Goal: Contribute content

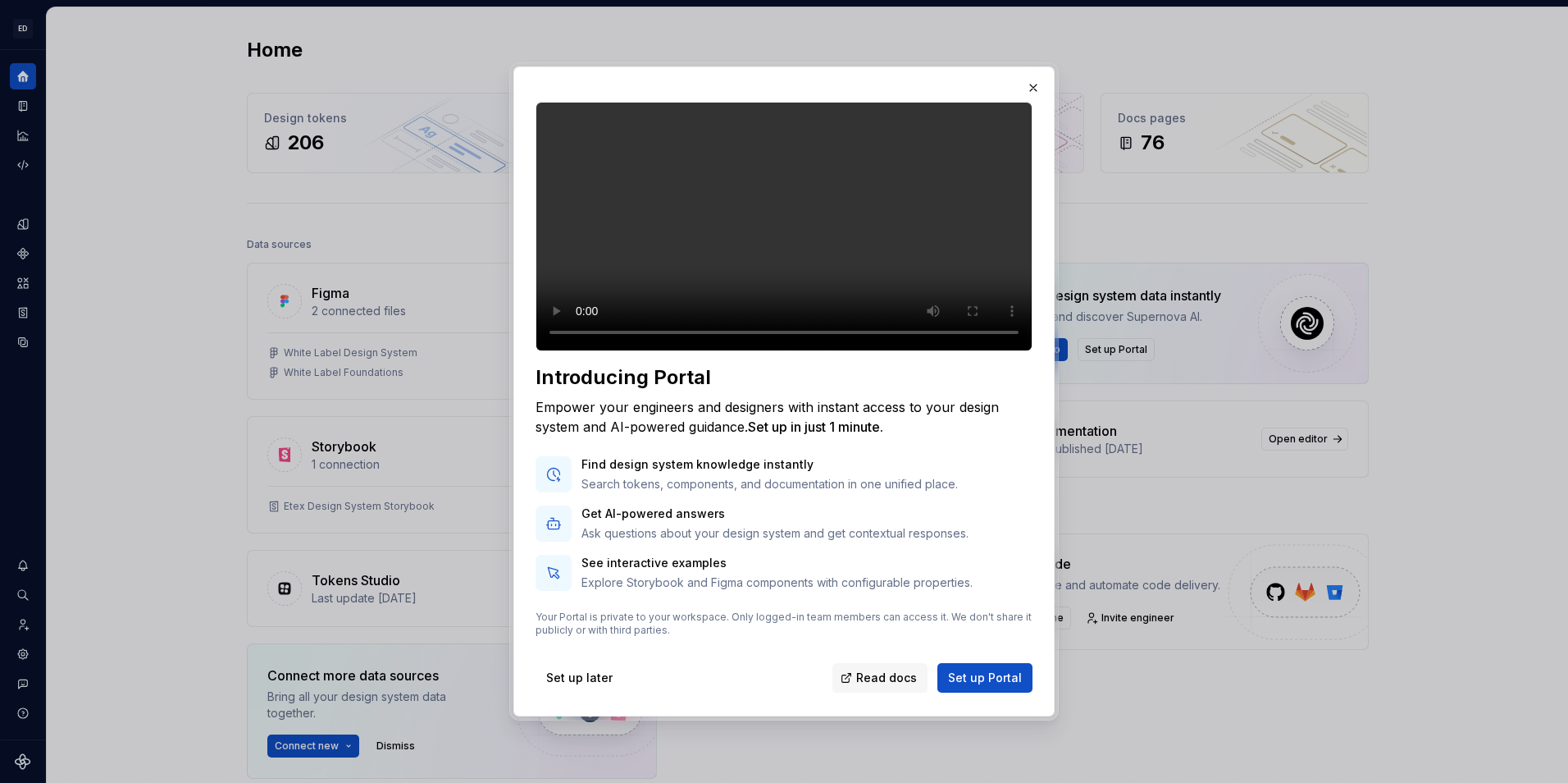
click at [596, 686] on span "Set up later" at bounding box center [579, 677] width 67 height 16
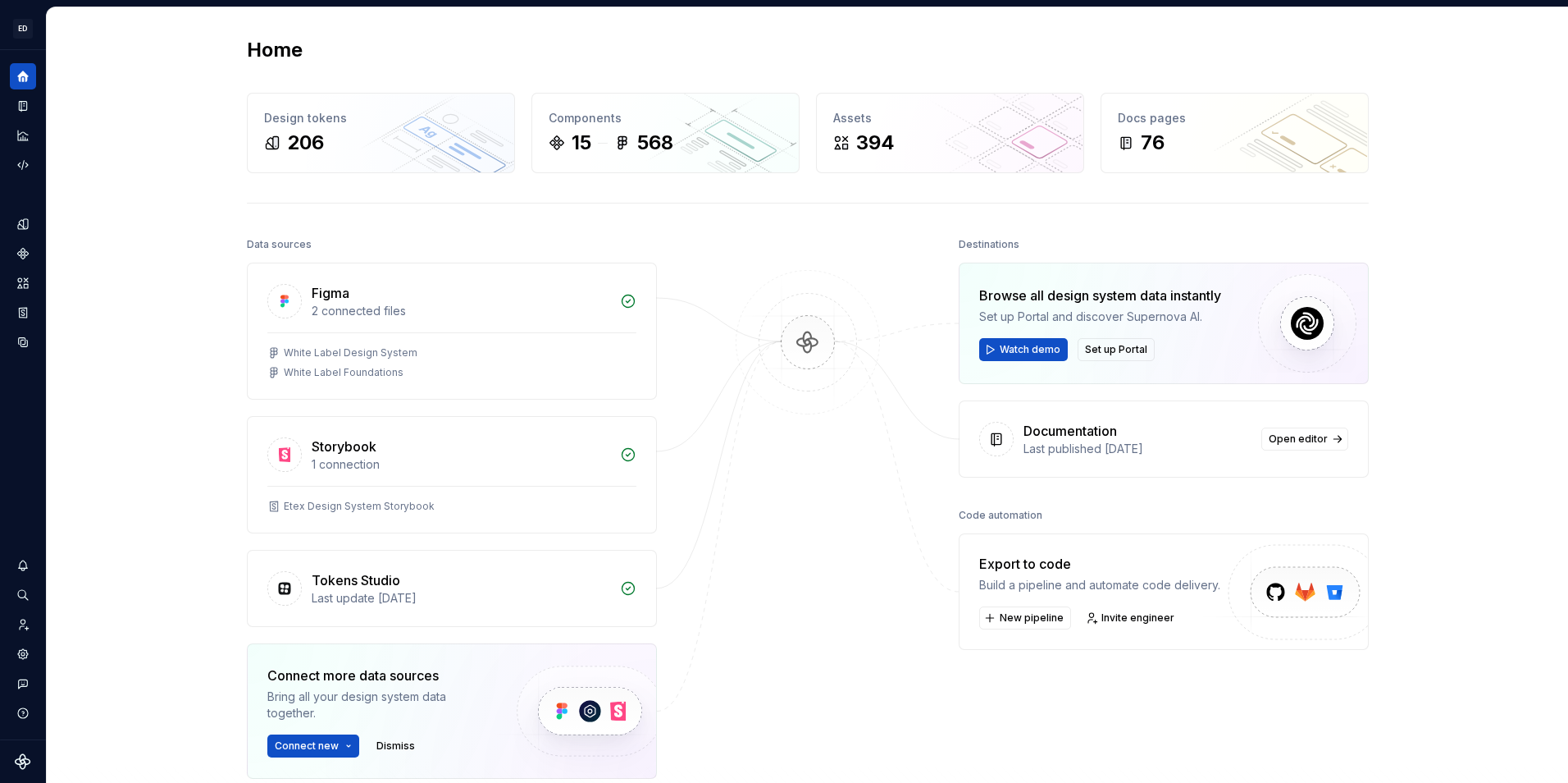
drag, startPoint x: 134, startPoint y: 277, endPoint x: 116, endPoint y: 260, distance: 24.8
click at [133, 277] on div "Home Design tokens 206 Components 15 568 Assets 394 Docs pages 76 Data sources …" at bounding box center [807, 482] width 1522 height 949
click at [34, 51] on button "Expand sidebar" at bounding box center [34, 50] width 23 height 23
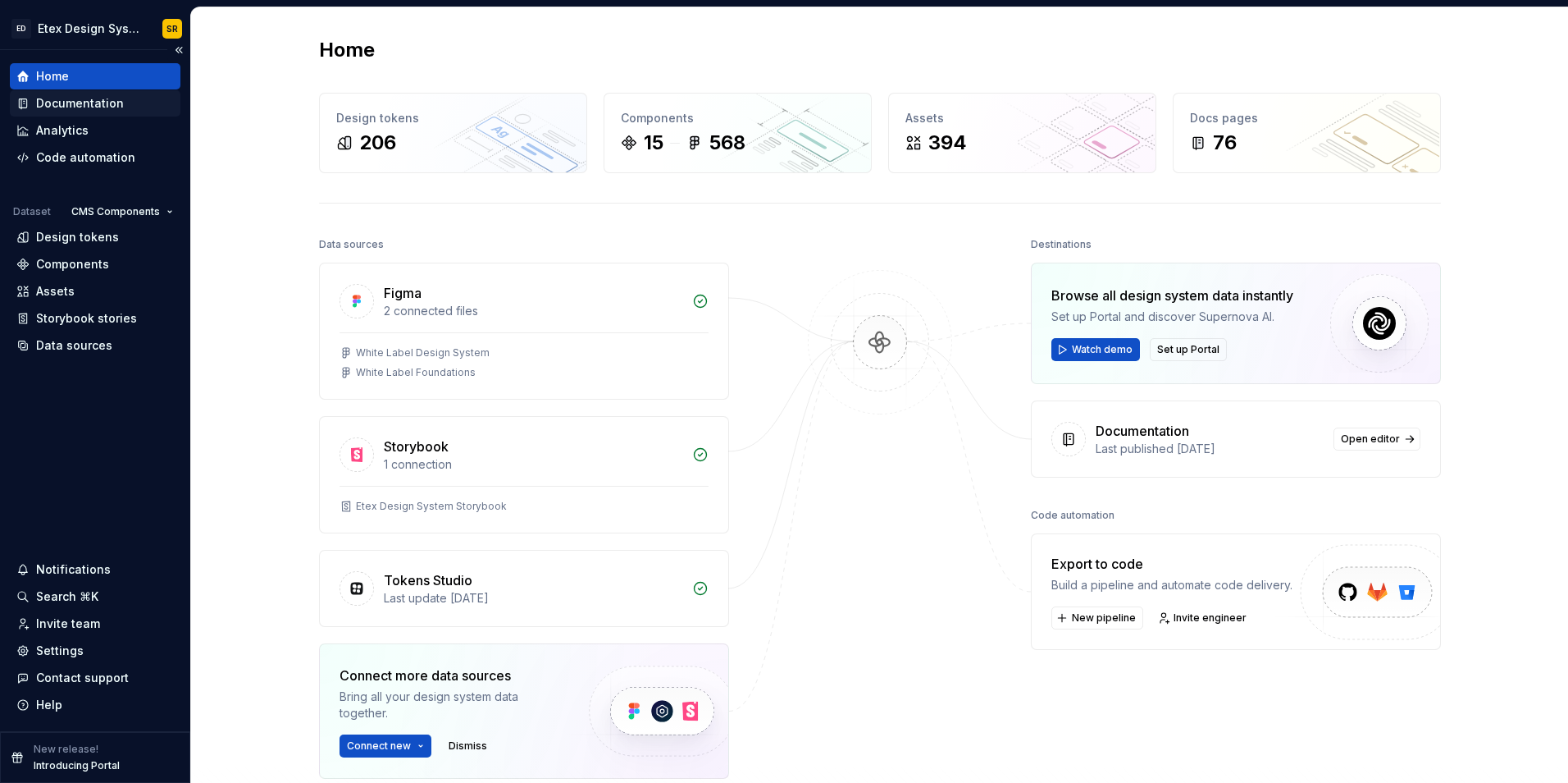
click at [99, 90] on div "Documentation" at bounding box center [95, 103] width 171 height 26
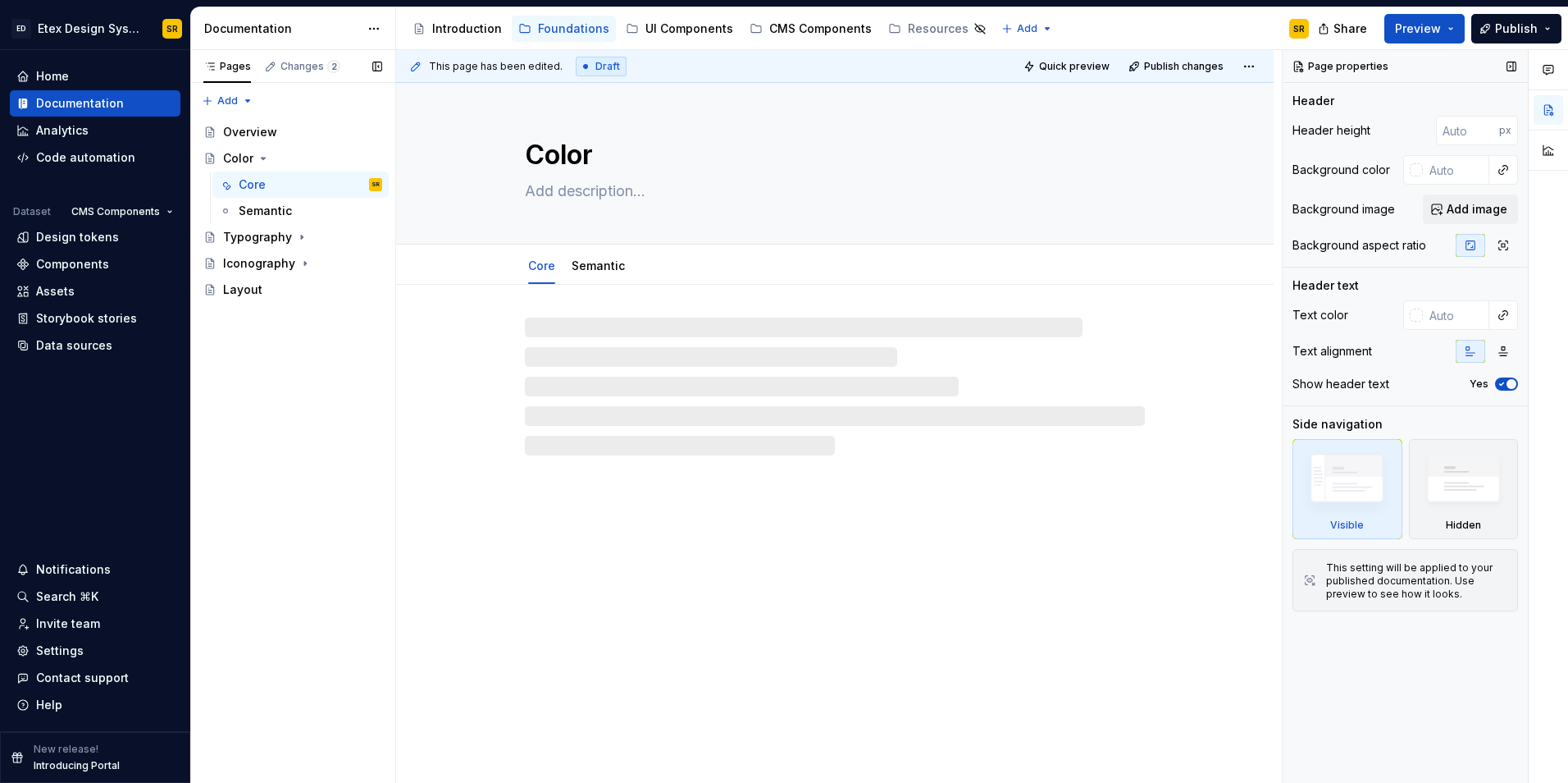
click at [1435, 50] on div "Documentation Accessibility guide for tree Page tree. Navigate the tree with th…" at bounding box center [879, 395] width 1377 height 775
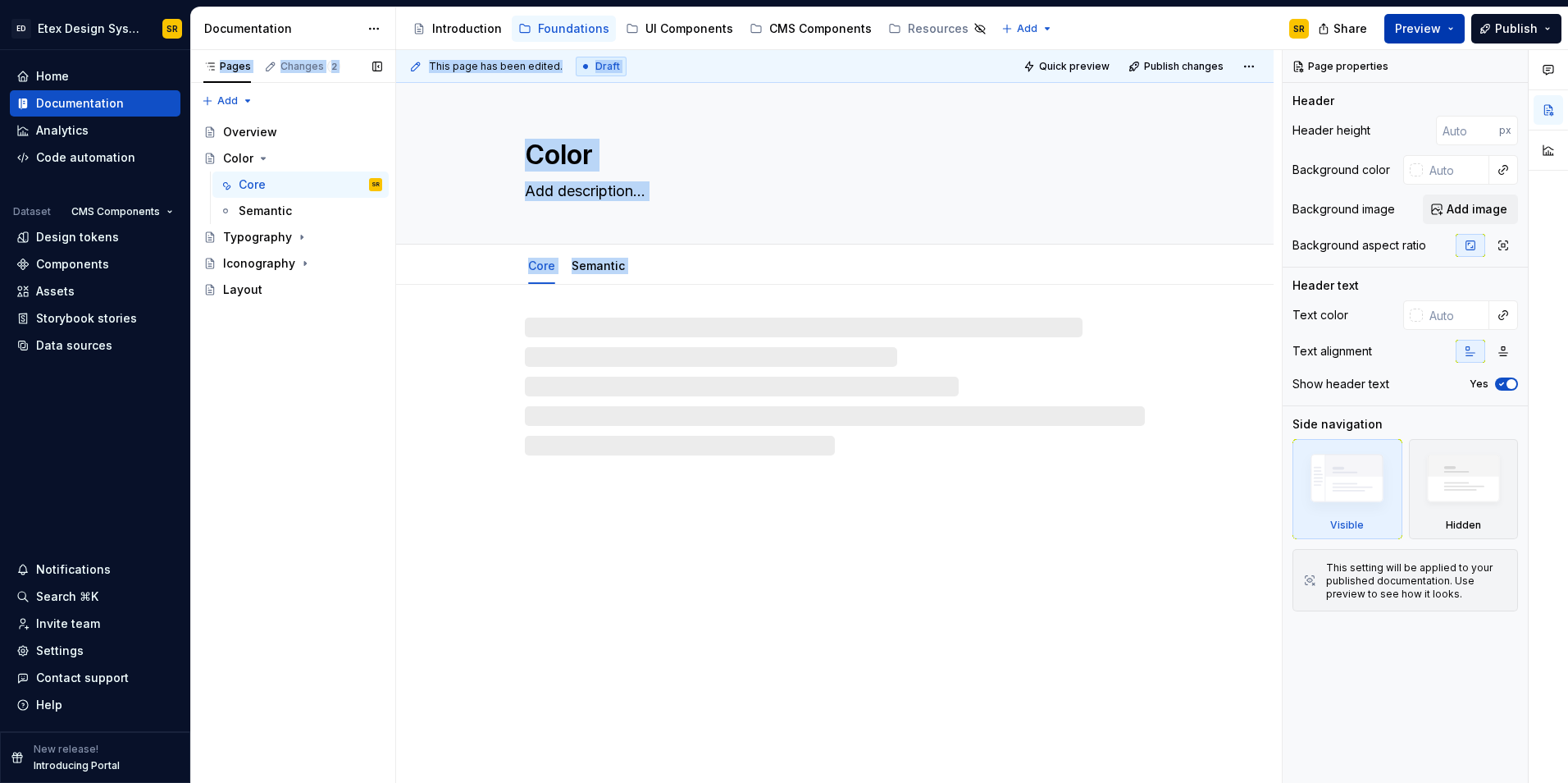
drag, startPoint x: 1435, startPoint y: 50, endPoint x: 1434, endPoint y: 37, distance: 13.0
click at [1434, 37] on button "Preview" at bounding box center [1424, 29] width 80 height 30
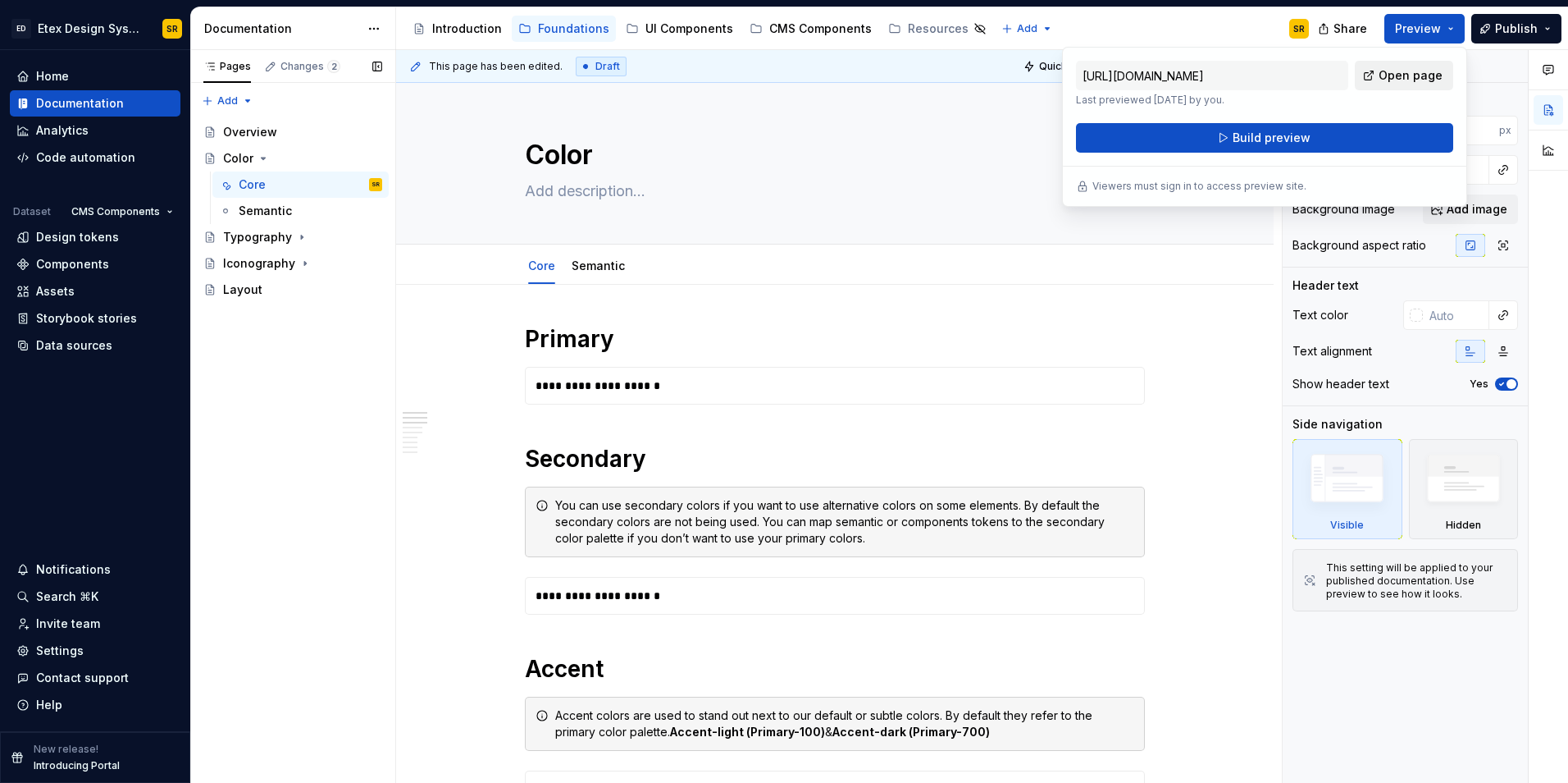
drag, startPoint x: 1434, startPoint y: 37, endPoint x: 1381, endPoint y: 76, distance: 65.8
click at [1381, 76] on link "Open page" at bounding box center [1403, 75] width 99 height 30
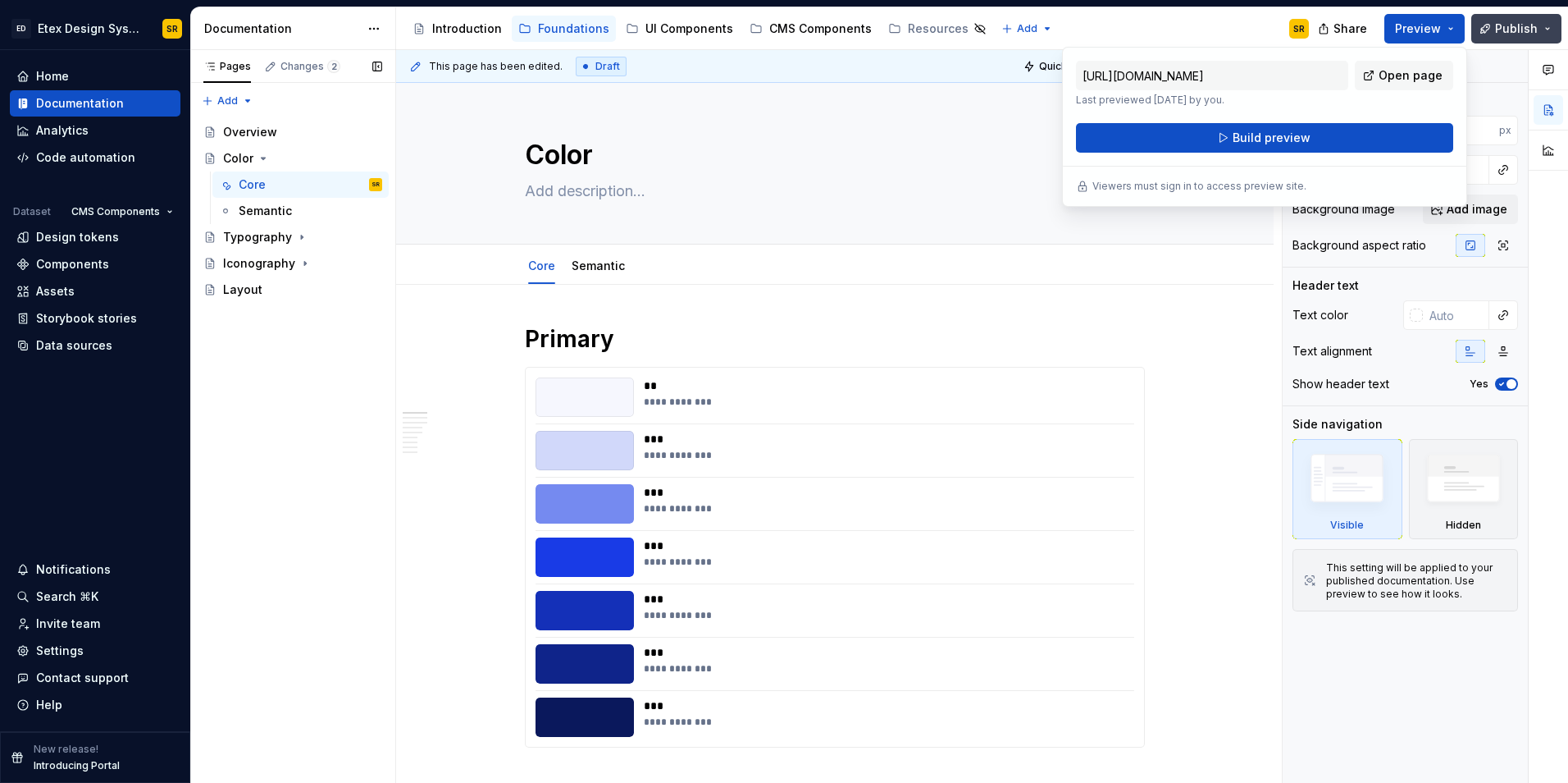
click at [1504, 28] on span "Publish" at bounding box center [1516, 28] width 43 height 16
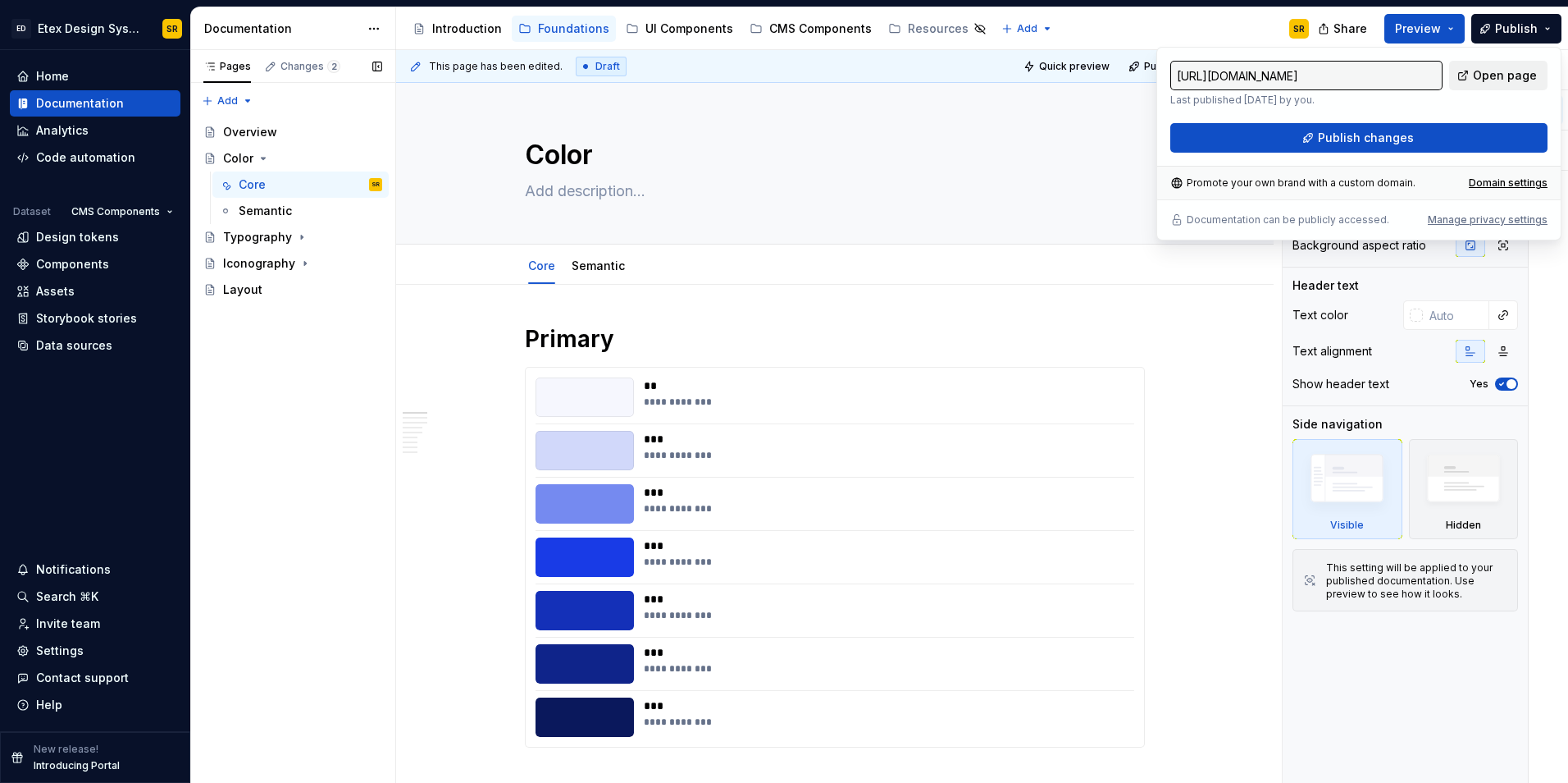
drag, startPoint x: 1504, startPoint y: 28, endPoint x: 1478, endPoint y: 79, distance: 57.2
click at [1478, 79] on span "Open page" at bounding box center [1505, 75] width 64 height 16
type textarea "*"
